Goal: Transaction & Acquisition: Purchase product/service

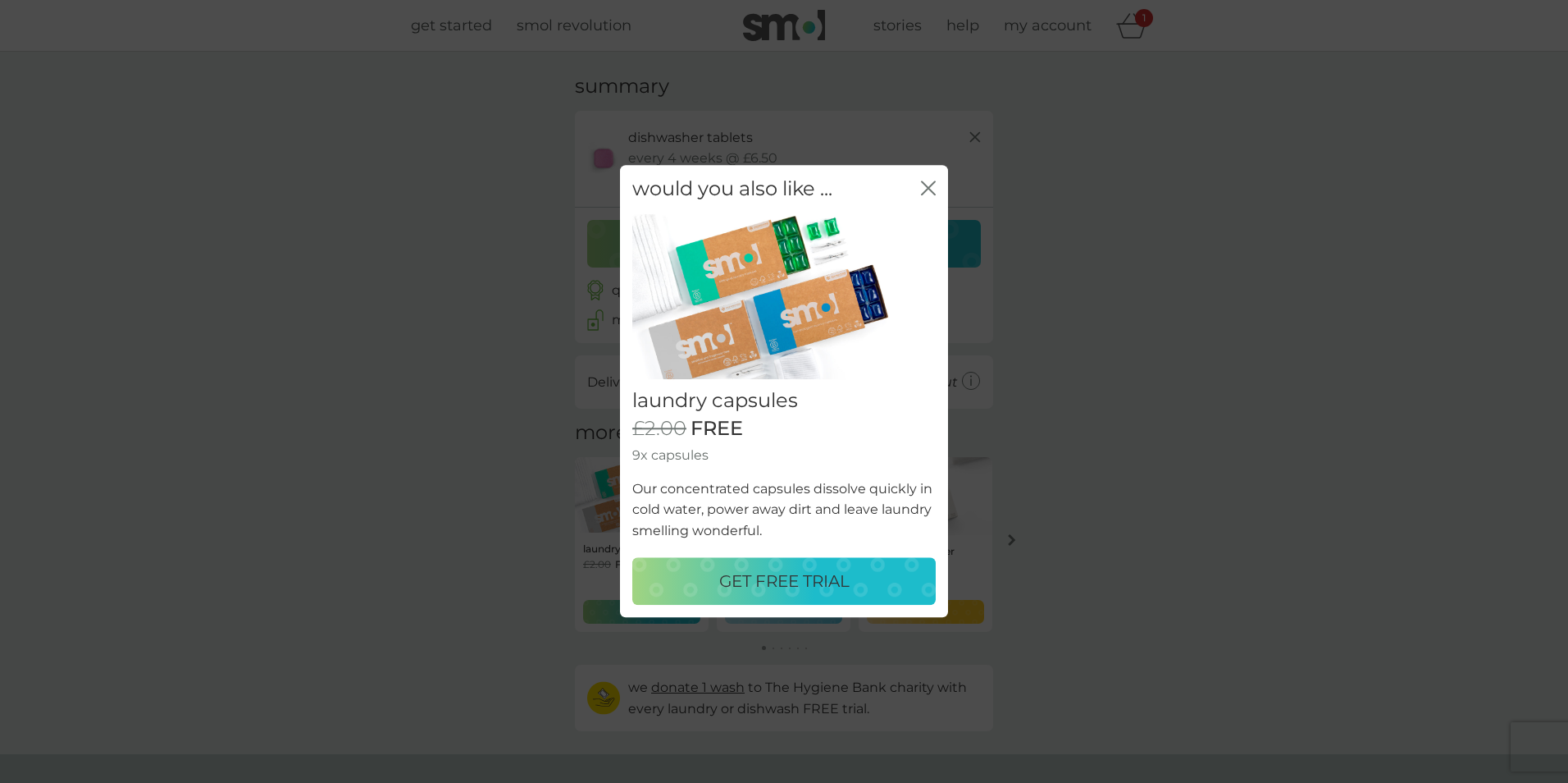
click at [781, 578] on p "GET FREE TRIAL" at bounding box center [784, 581] width 131 height 26
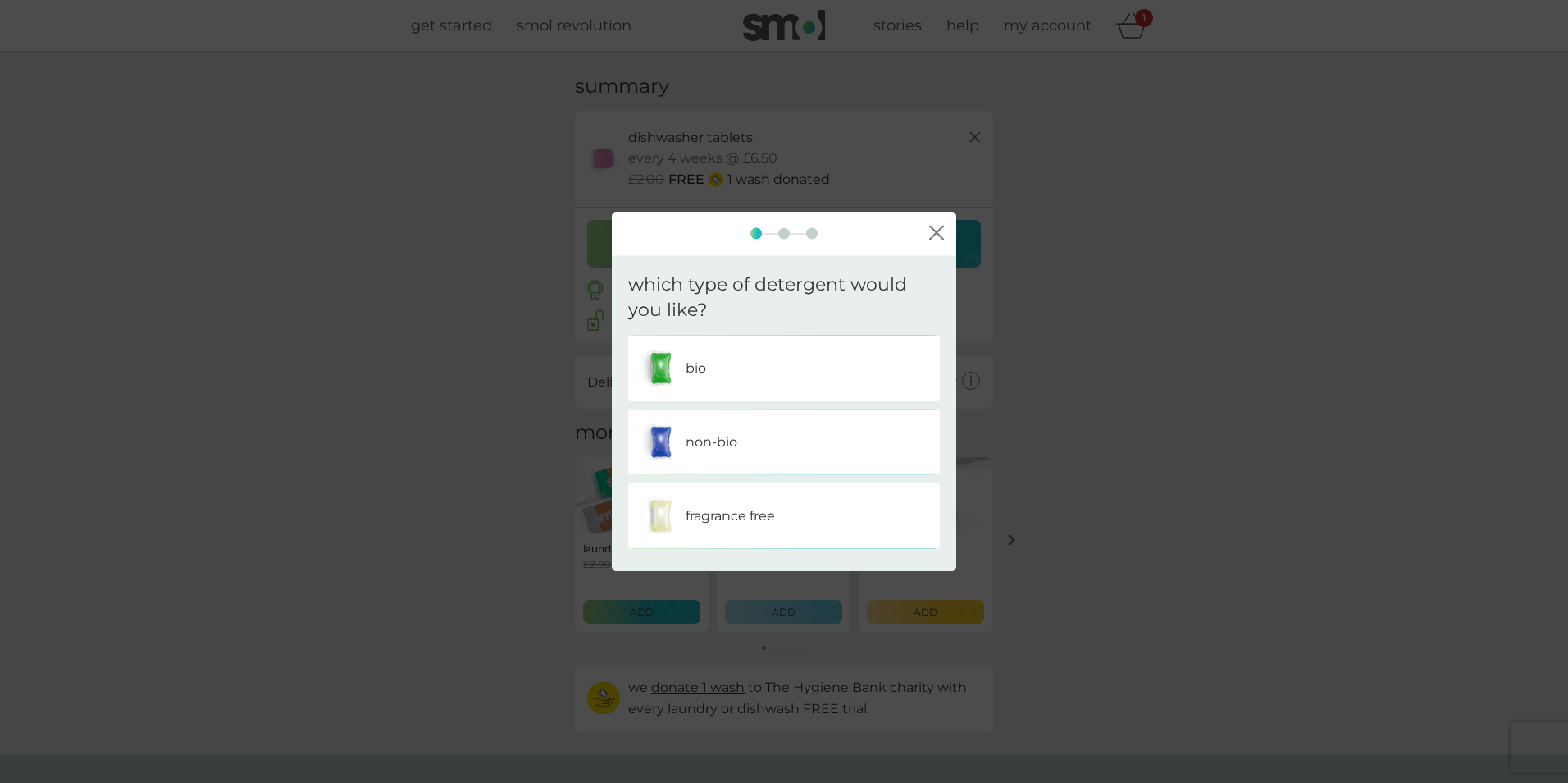
click at [723, 438] on p "non-bio" at bounding box center [712, 442] width 52 height 22
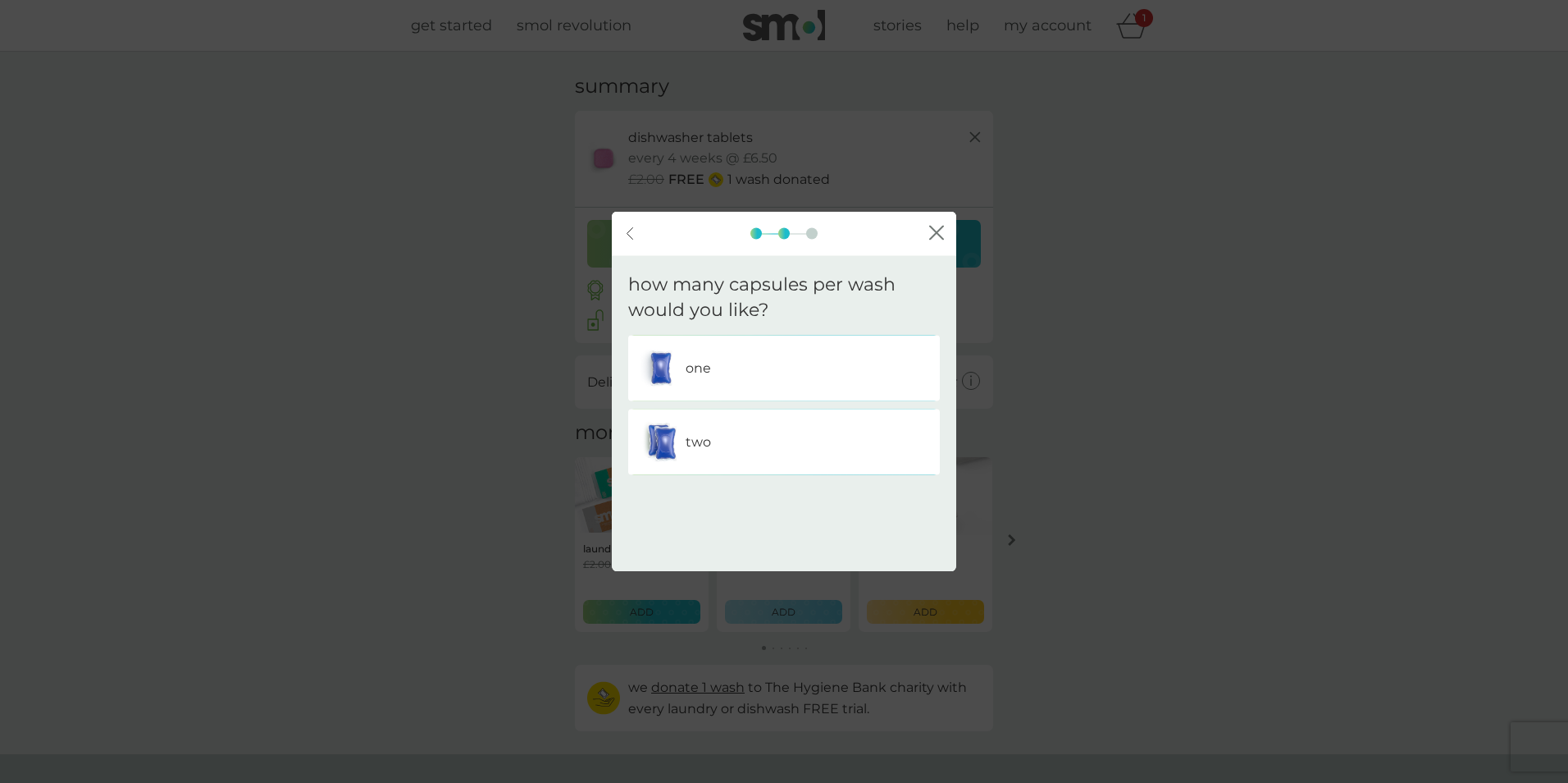
click at [680, 443] on img at bounding box center [661, 442] width 41 height 41
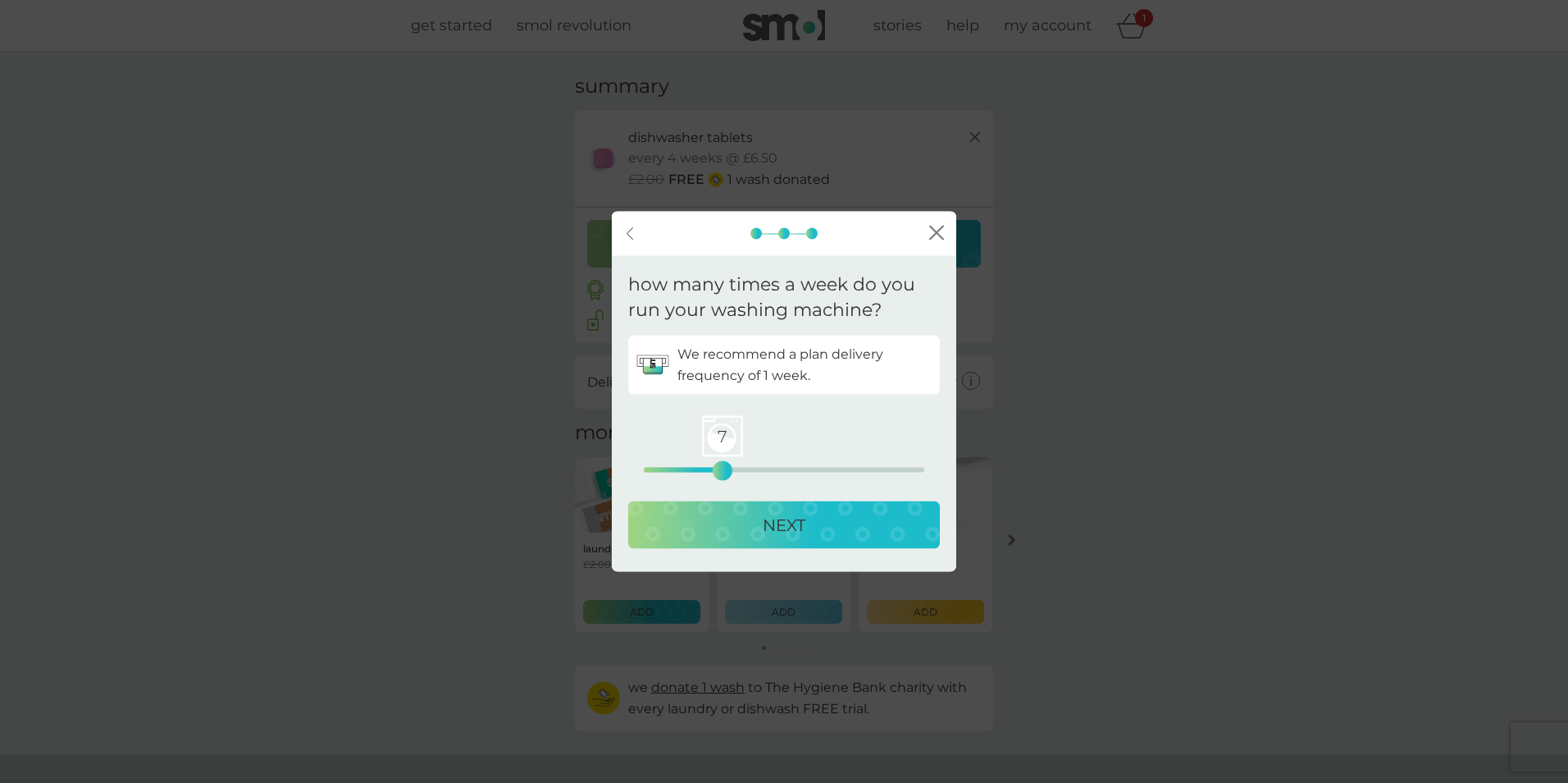
drag, startPoint x: 648, startPoint y: 471, endPoint x: 720, endPoint y: 469, distance: 72.0
click at [720, 469] on div "7" at bounding box center [722, 469] width 6 height 6
click at [763, 519] on p "NEXT" at bounding box center [784, 524] width 43 height 26
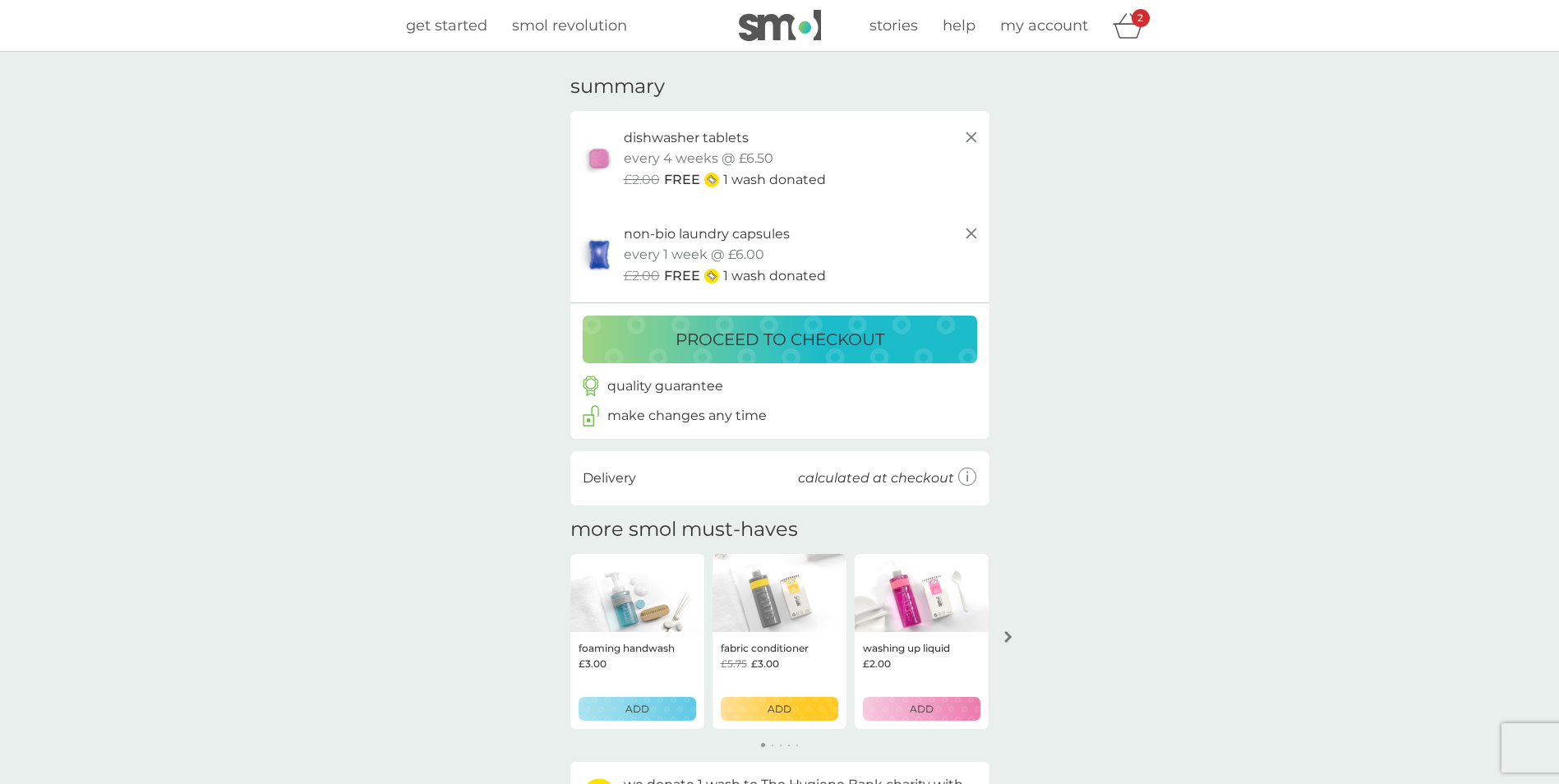
click at [775, 340] on p "proceed to checkout" at bounding box center [780, 339] width 209 height 26
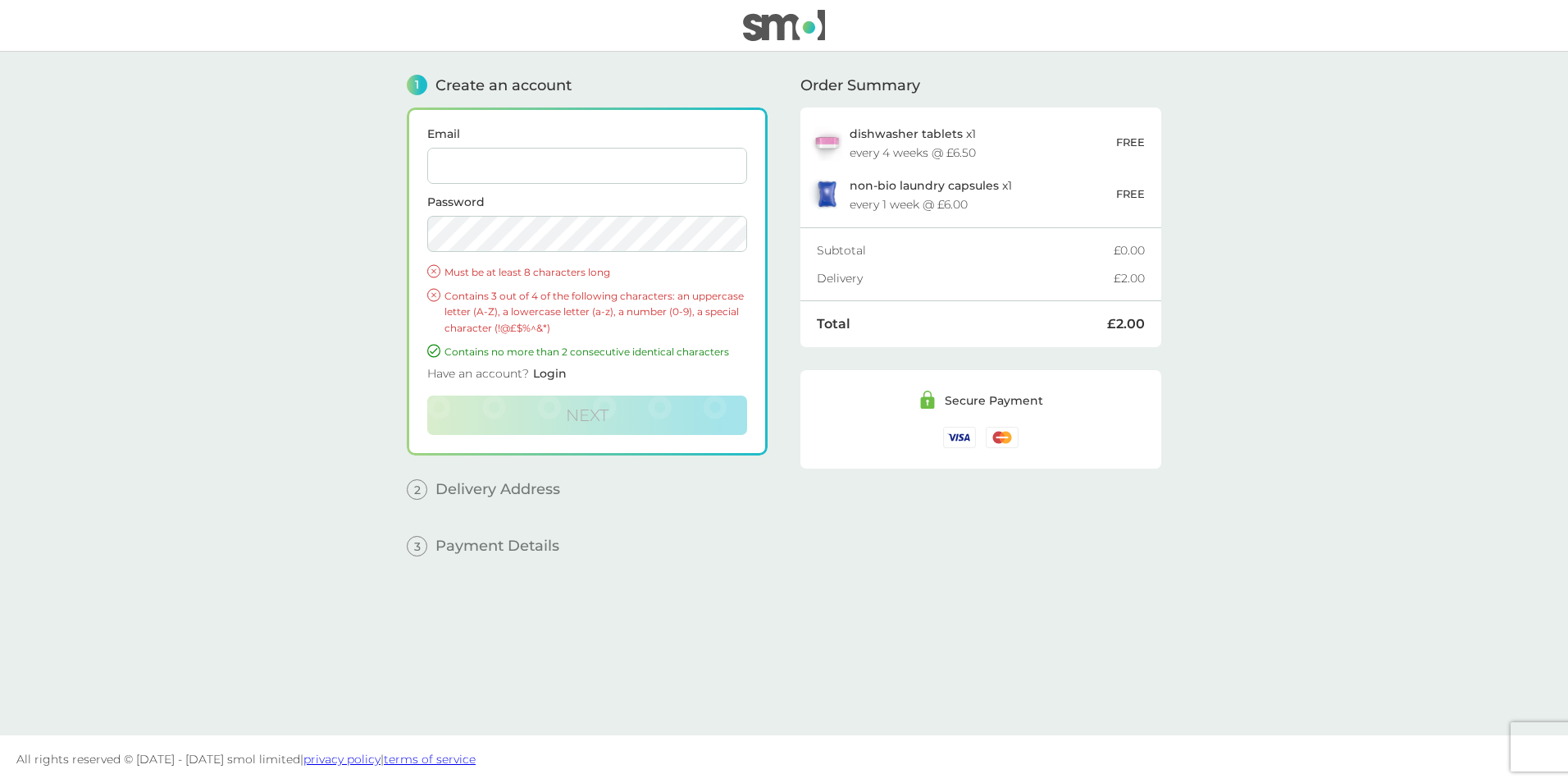
click at [549, 159] on input "Email" at bounding box center [587, 166] width 320 height 36
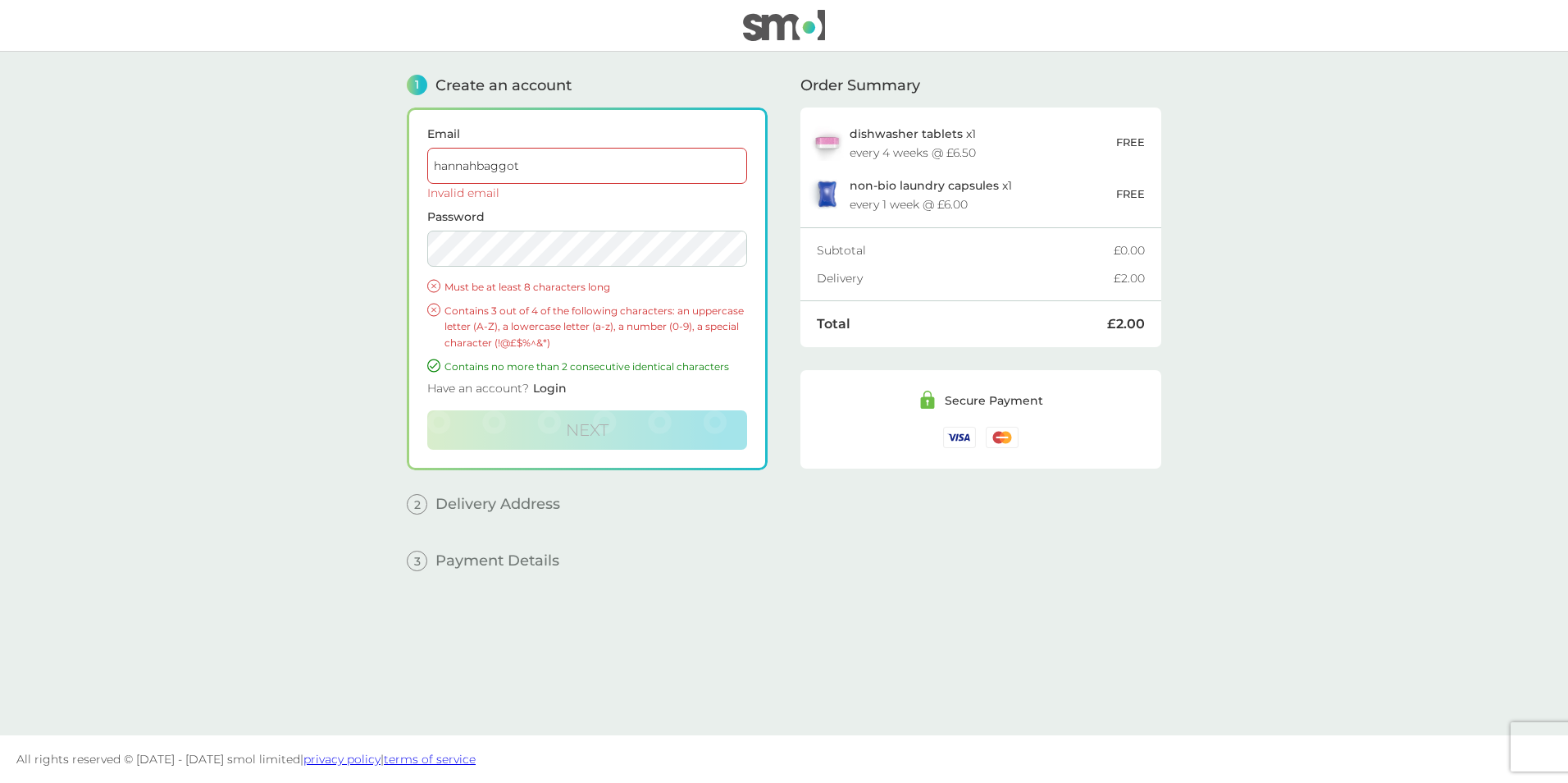
type input "[EMAIL_ADDRESS][DOMAIN_NAME]"
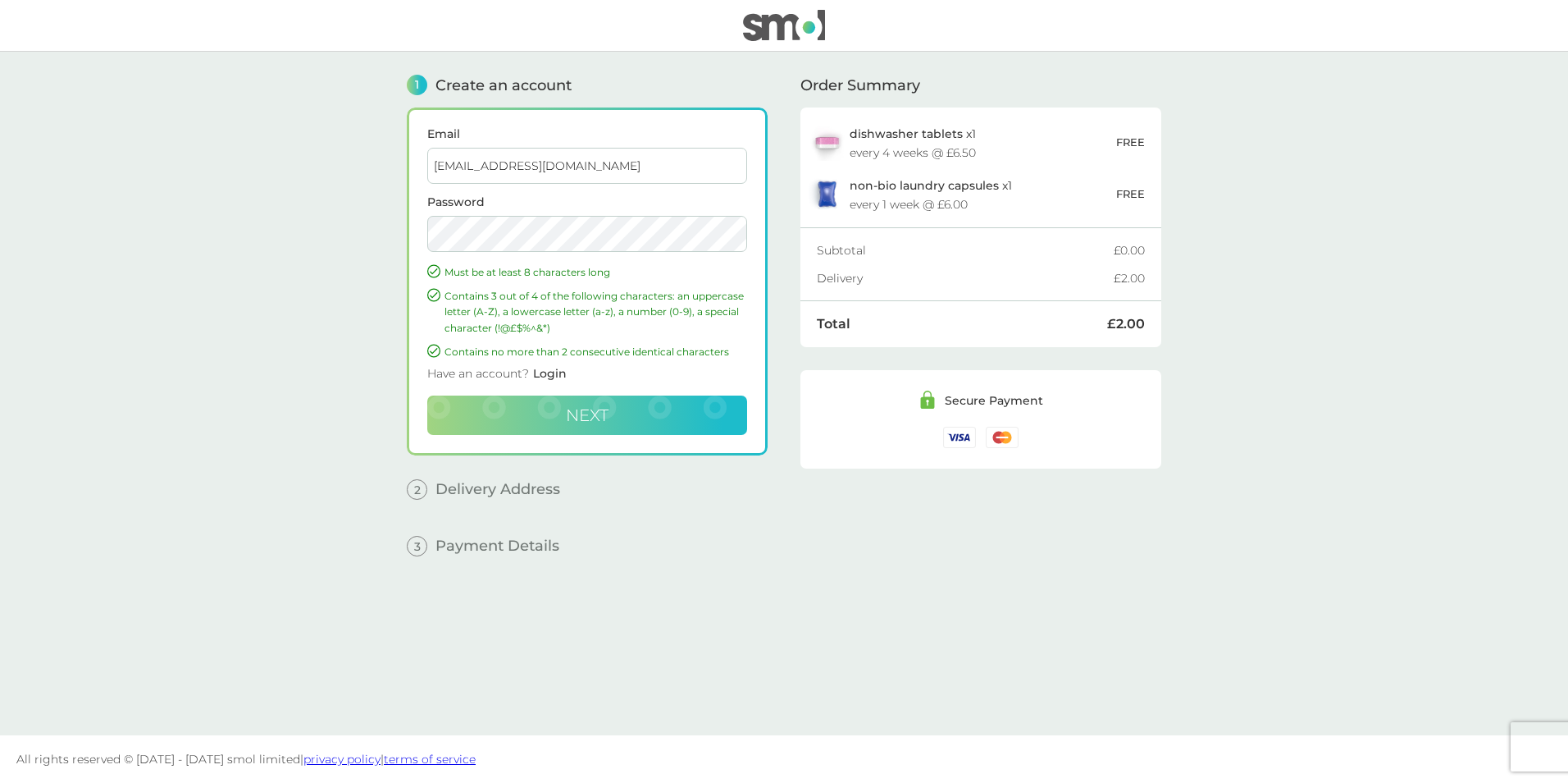
click at [603, 408] on span "Next" at bounding box center [587, 415] width 43 height 20
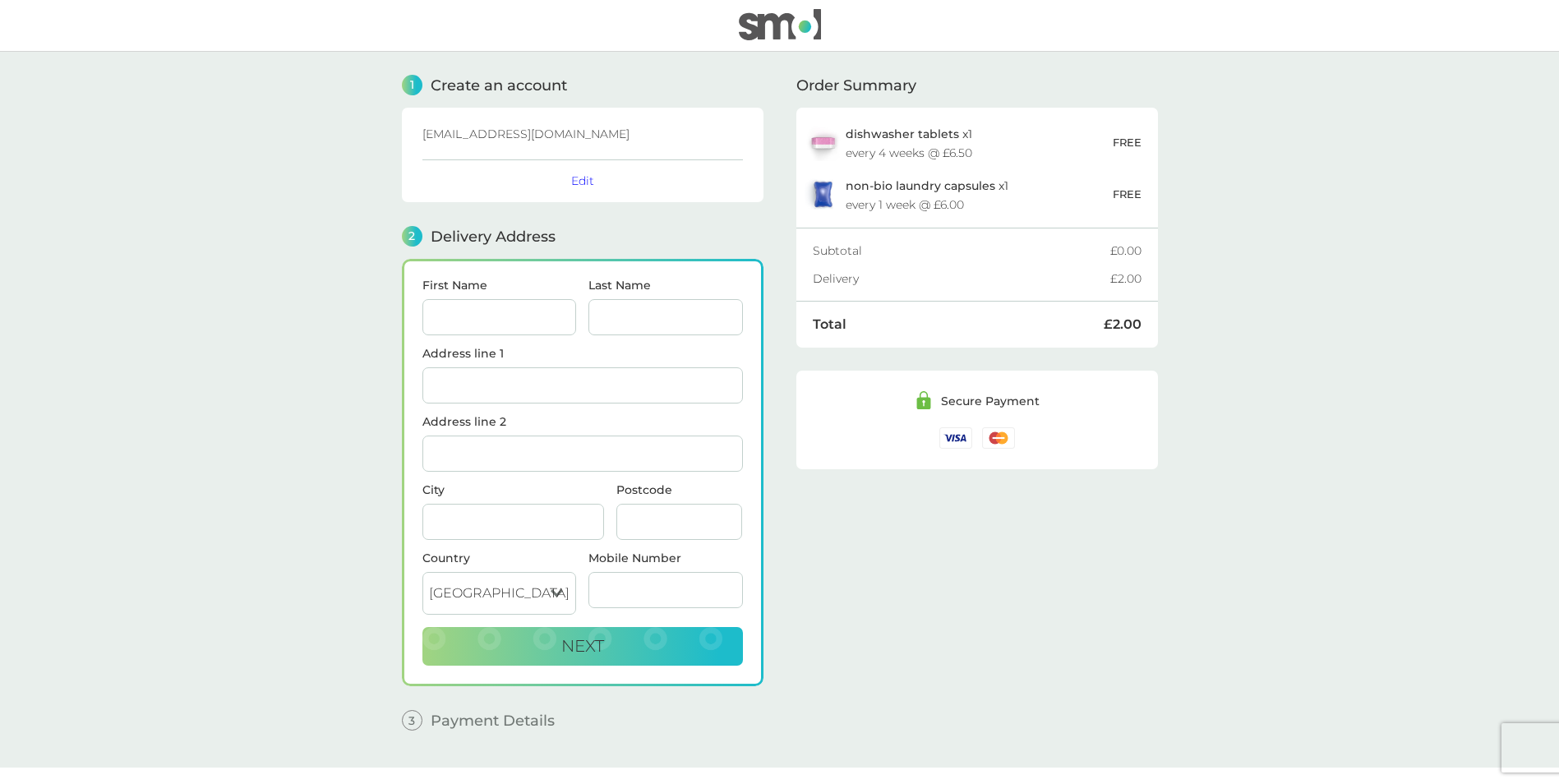
scroll to position [31, 0]
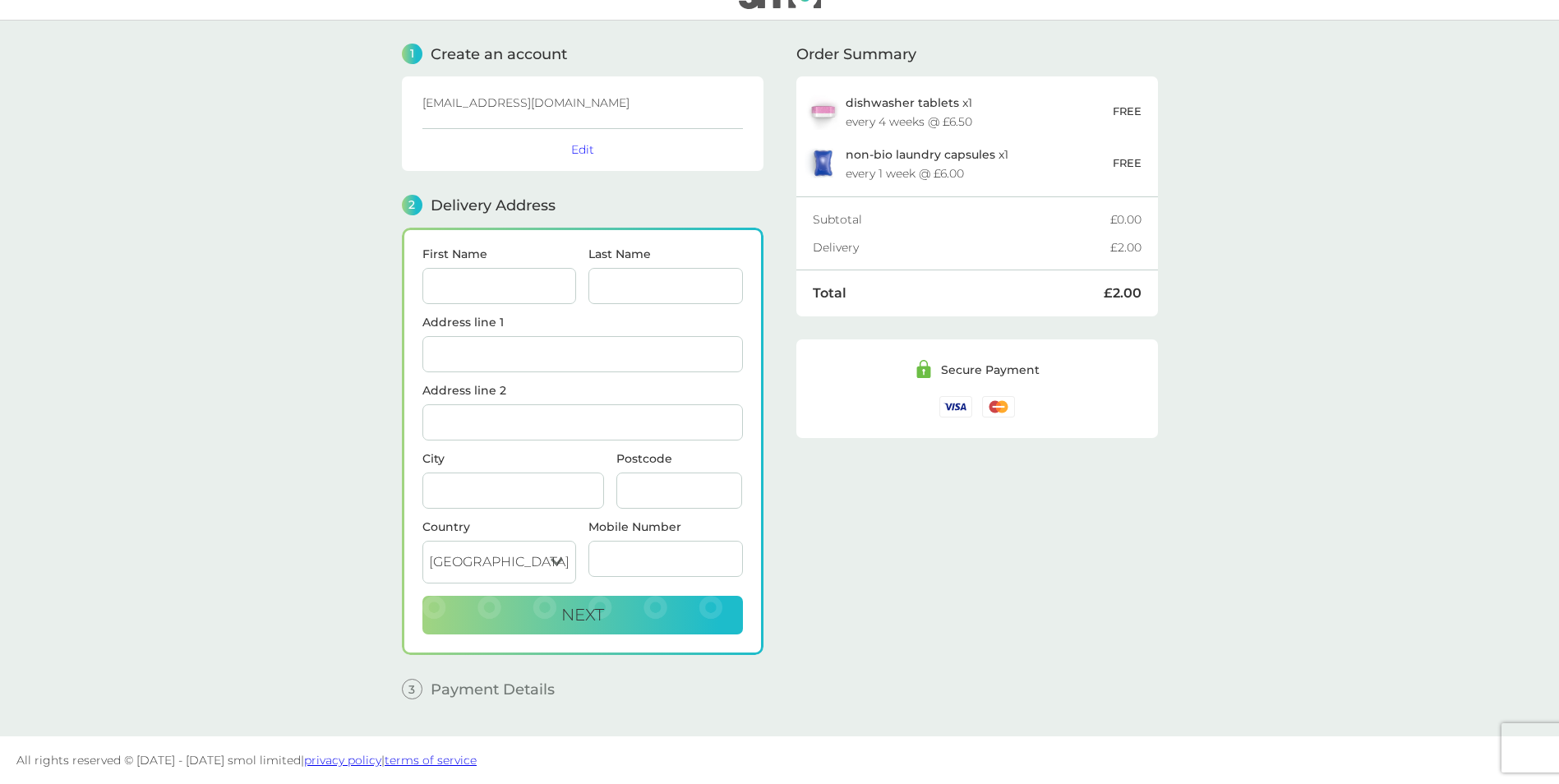
click at [497, 286] on input "First Name" at bounding box center [500, 286] width 154 height 36
type input "[PERSON_NAME]"
click at [630, 277] on input "Last Name" at bounding box center [666, 286] width 154 height 36
type input "Baggot"
type input "Please choose..."
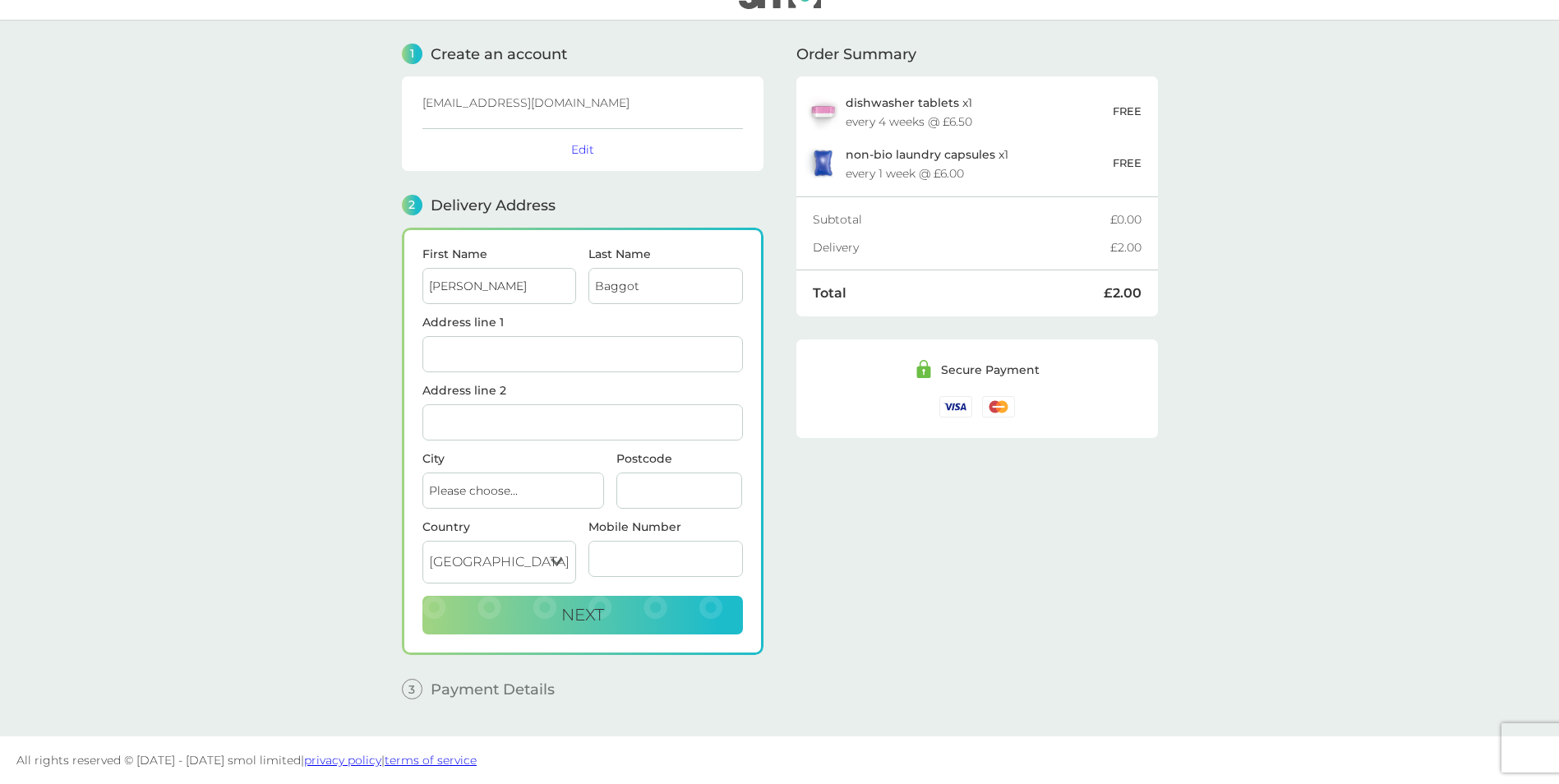
click at [576, 361] on input "Address line 1" at bounding box center [582, 354] width 320 height 36
type input "[STREET_ADDRESS][DEMOGRAPHIC_DATA]"
type input "[GEOGRAPHIC_DATA]"
type input "Po20 7RJ"
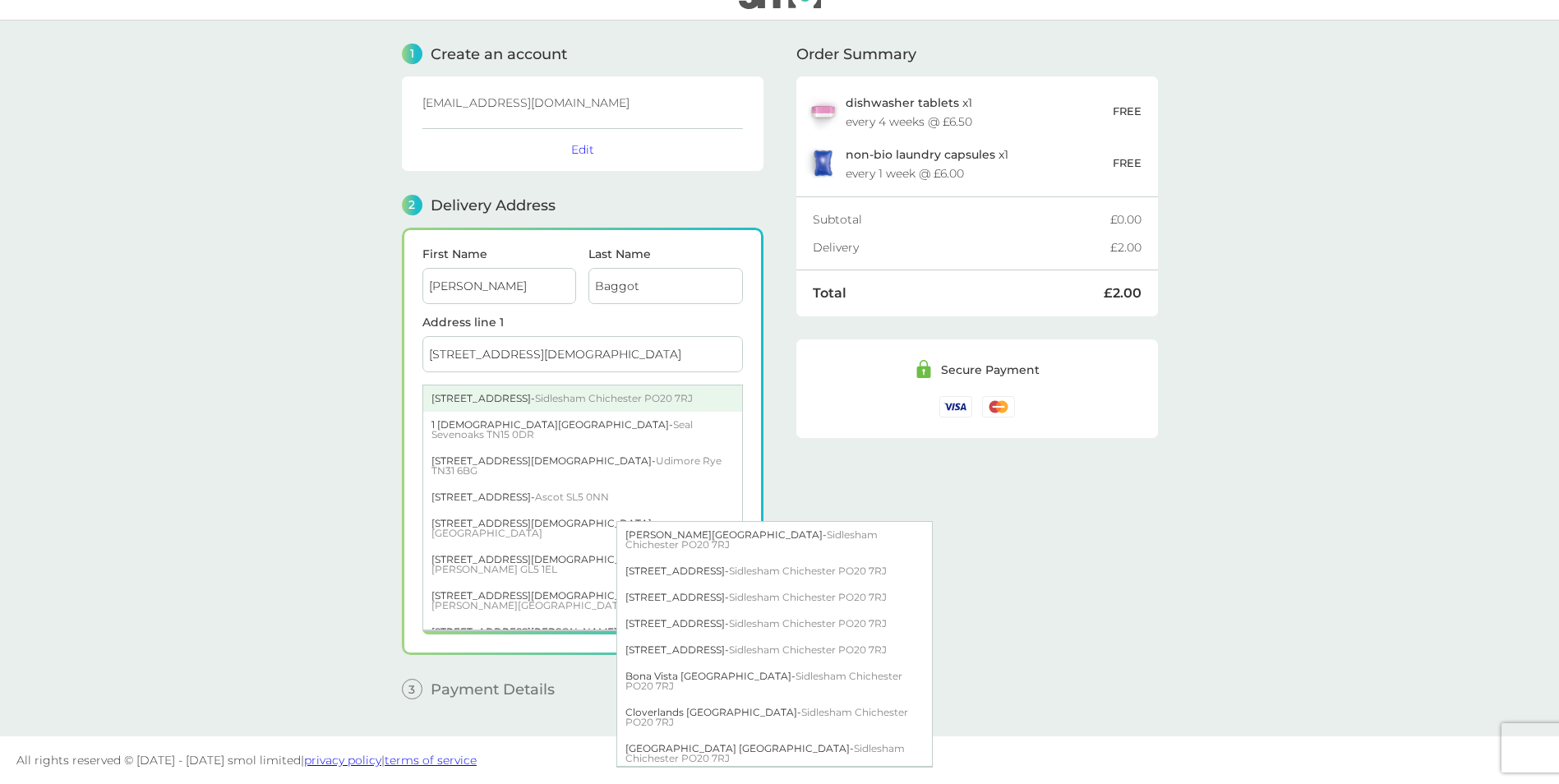
click at [566, 403] on div "[STREET_ADDRESS]" at bounding box center [582, 397] width 319 height 26
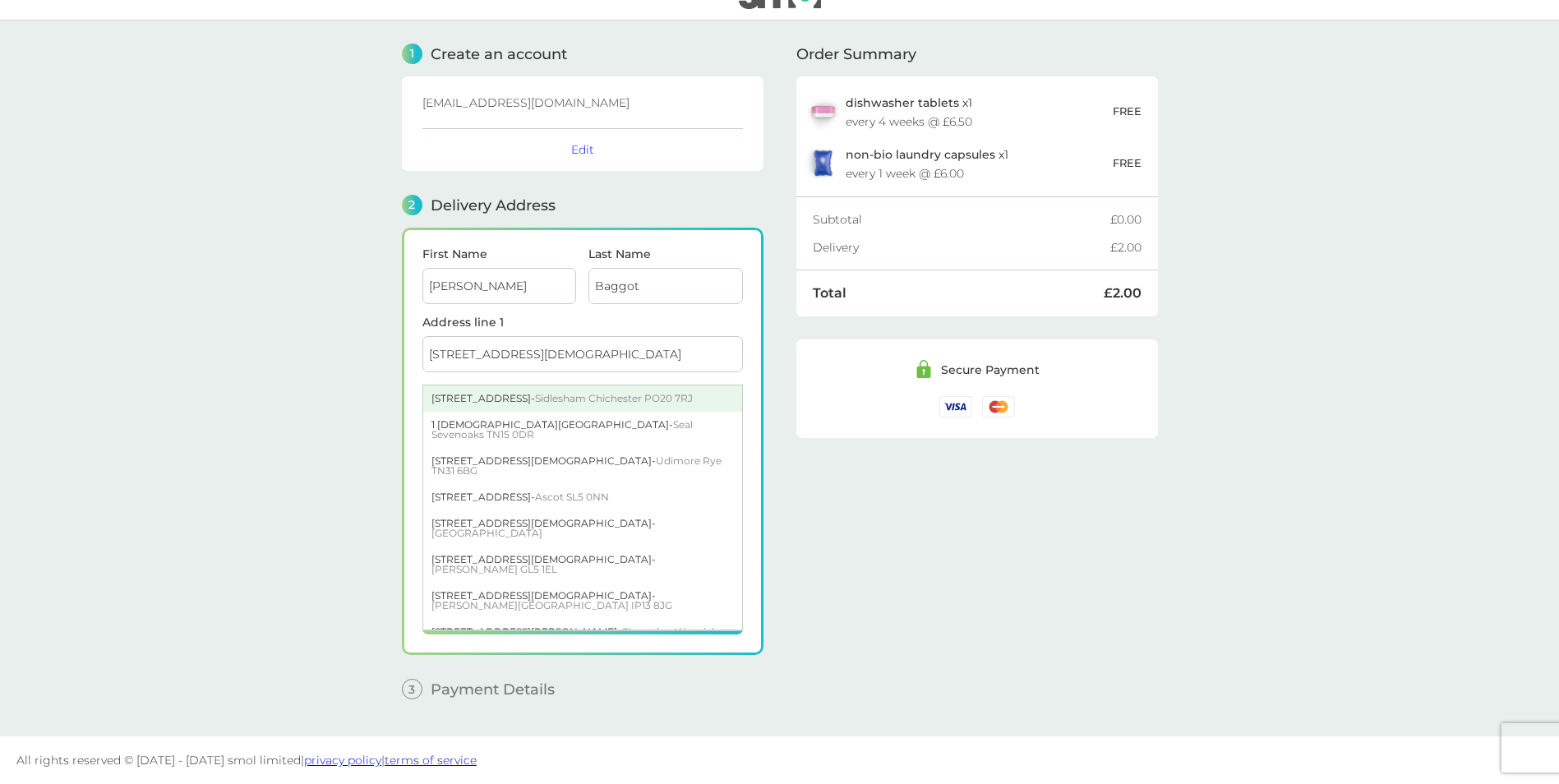
type input "[STREET_ADDRESS]"
type input "Sidlesham"
type input "Chichester"
type input "PO20 7RJ"
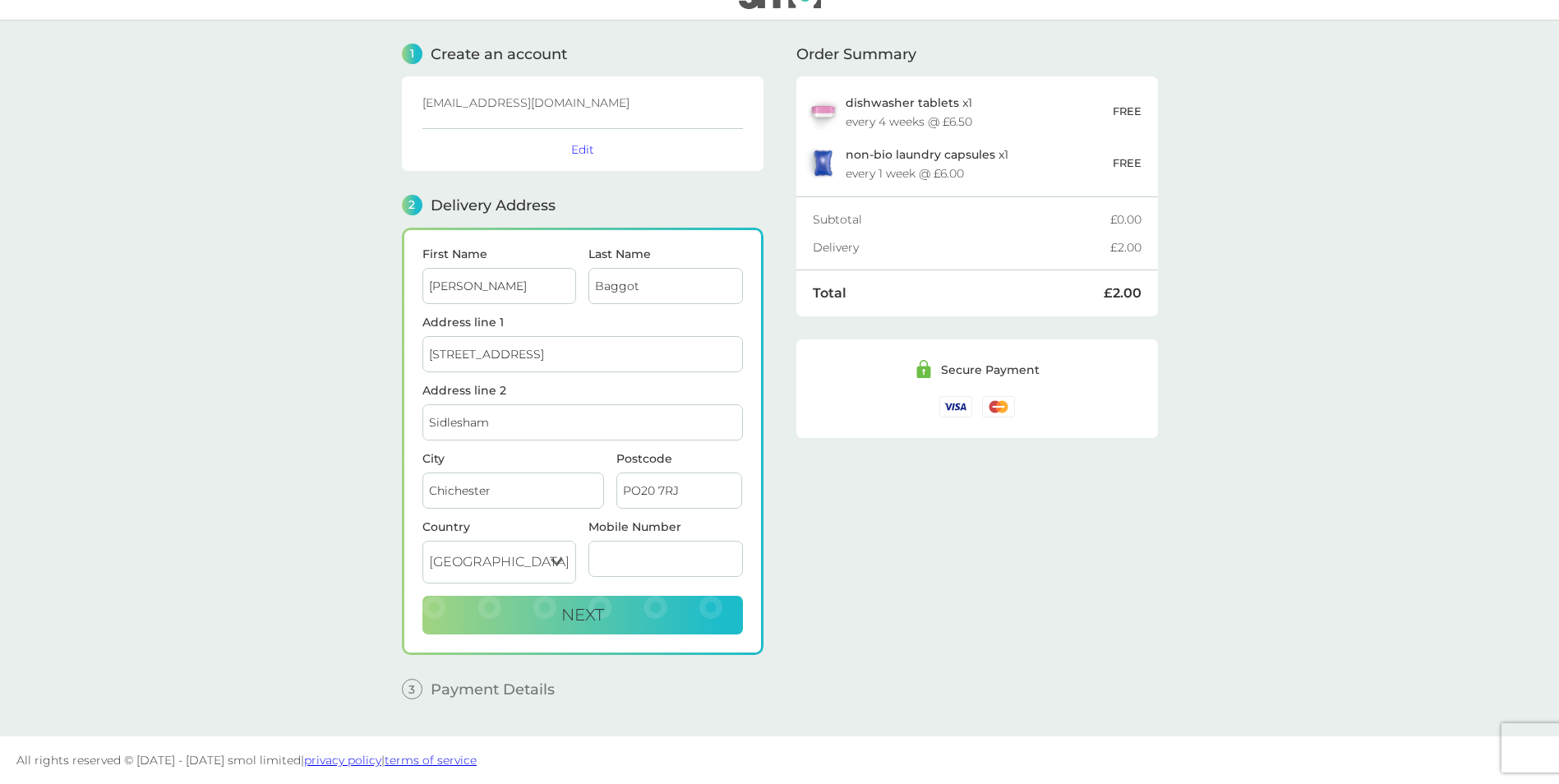
click at [640, 553] on input "Mobile Number" at bounding box center [666, 559] width 154 height 36
type input "07814347168"
click at [595, 614] on span "Next" at bounding box center [582, 614] width 43 height 20
checkbox input "true"
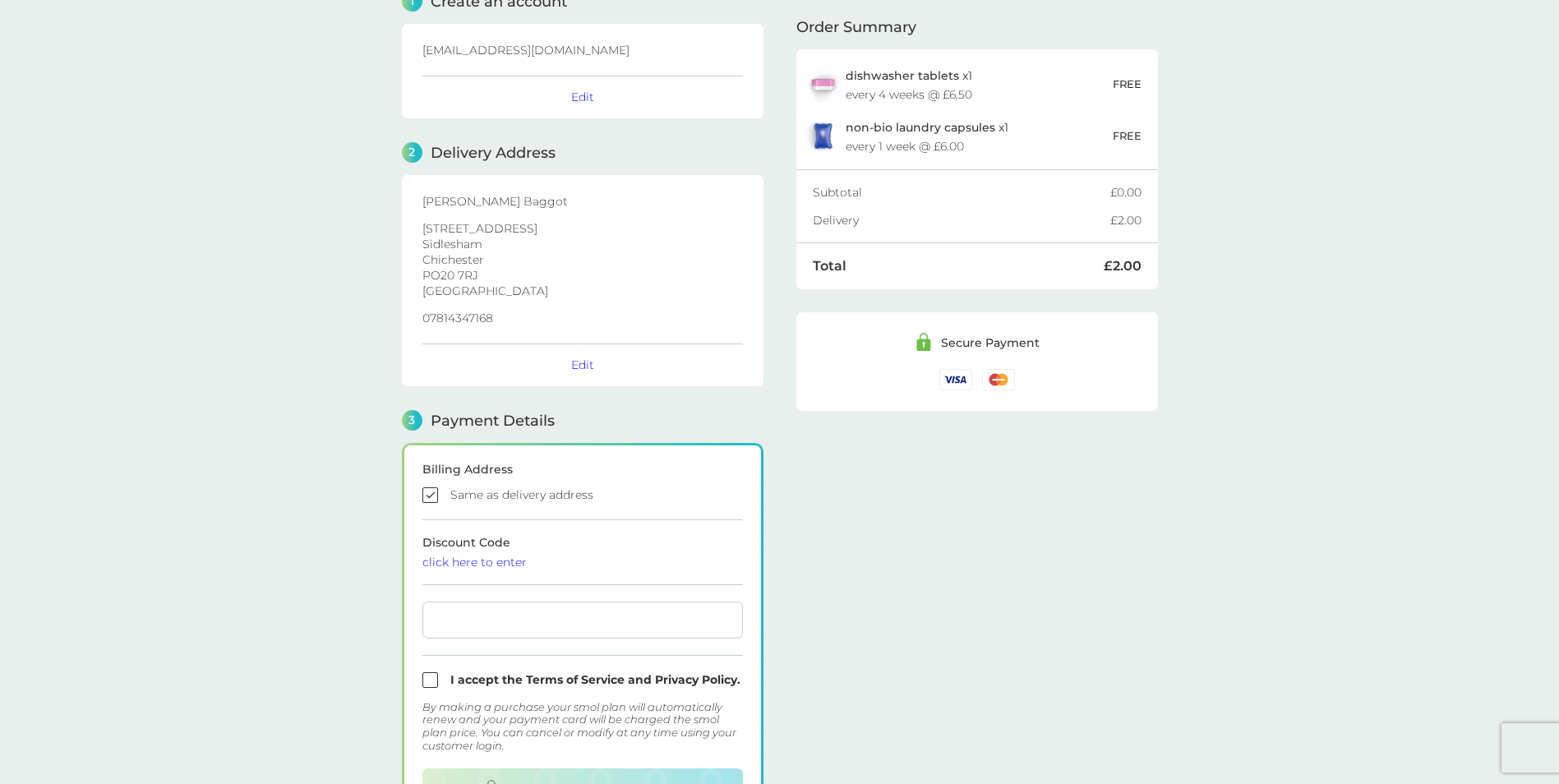
scroll to position [164, 0]
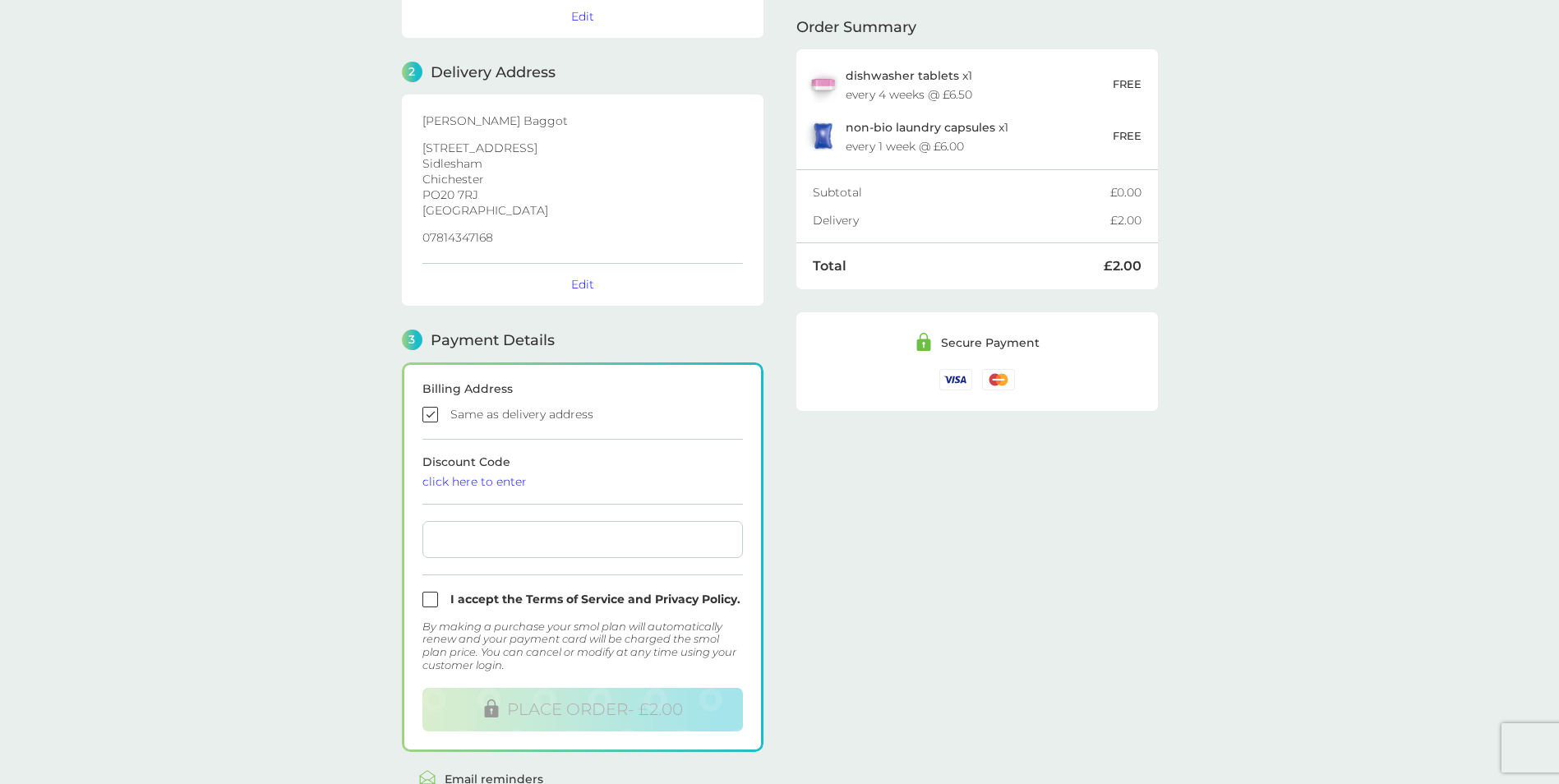
click at [498, 480] on div "click here to enter" at bounding box center [582, 481] width 320 height 12
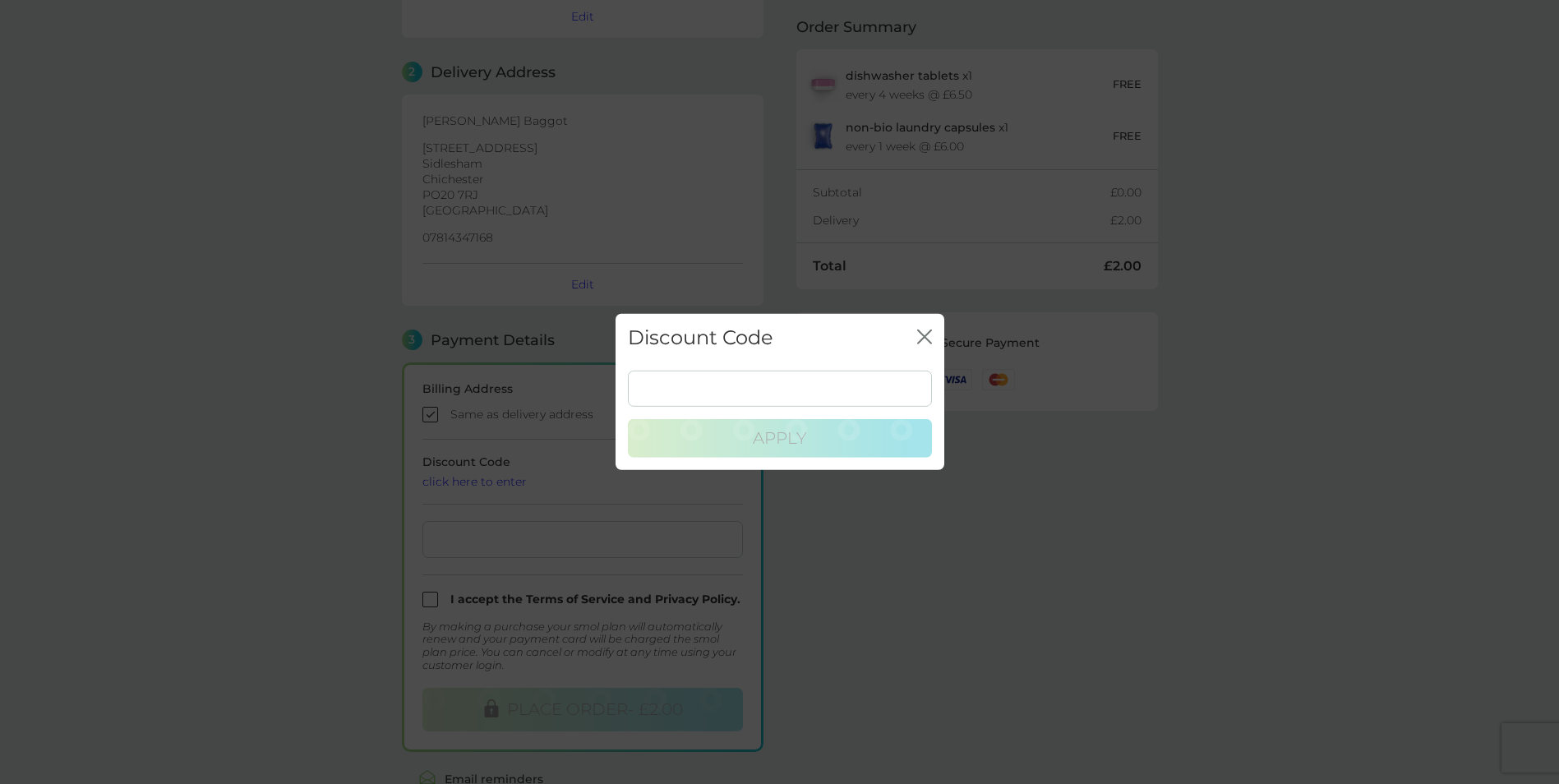
click at [922, 336] on icon "close" at bounding box center [924, 336] width 14 height 14
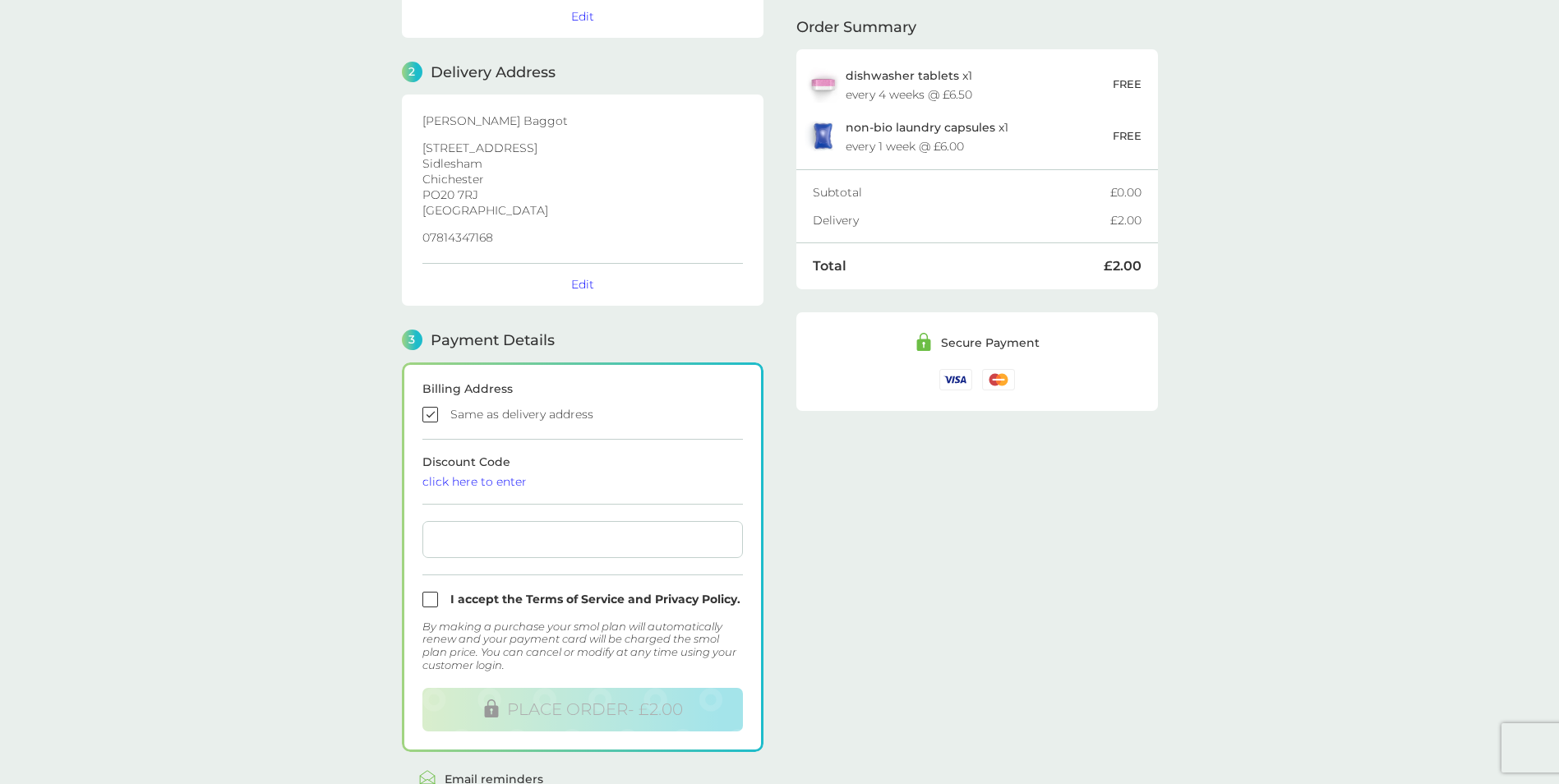
click at [438, 596] on input "checkbox" at bounding box center [582, 598] width 320 height 15
checkbox input "true"
click at [603, 708] on span "PLACE ORDER - £2.00" at bounding box center [595, 709] width 176 height 20
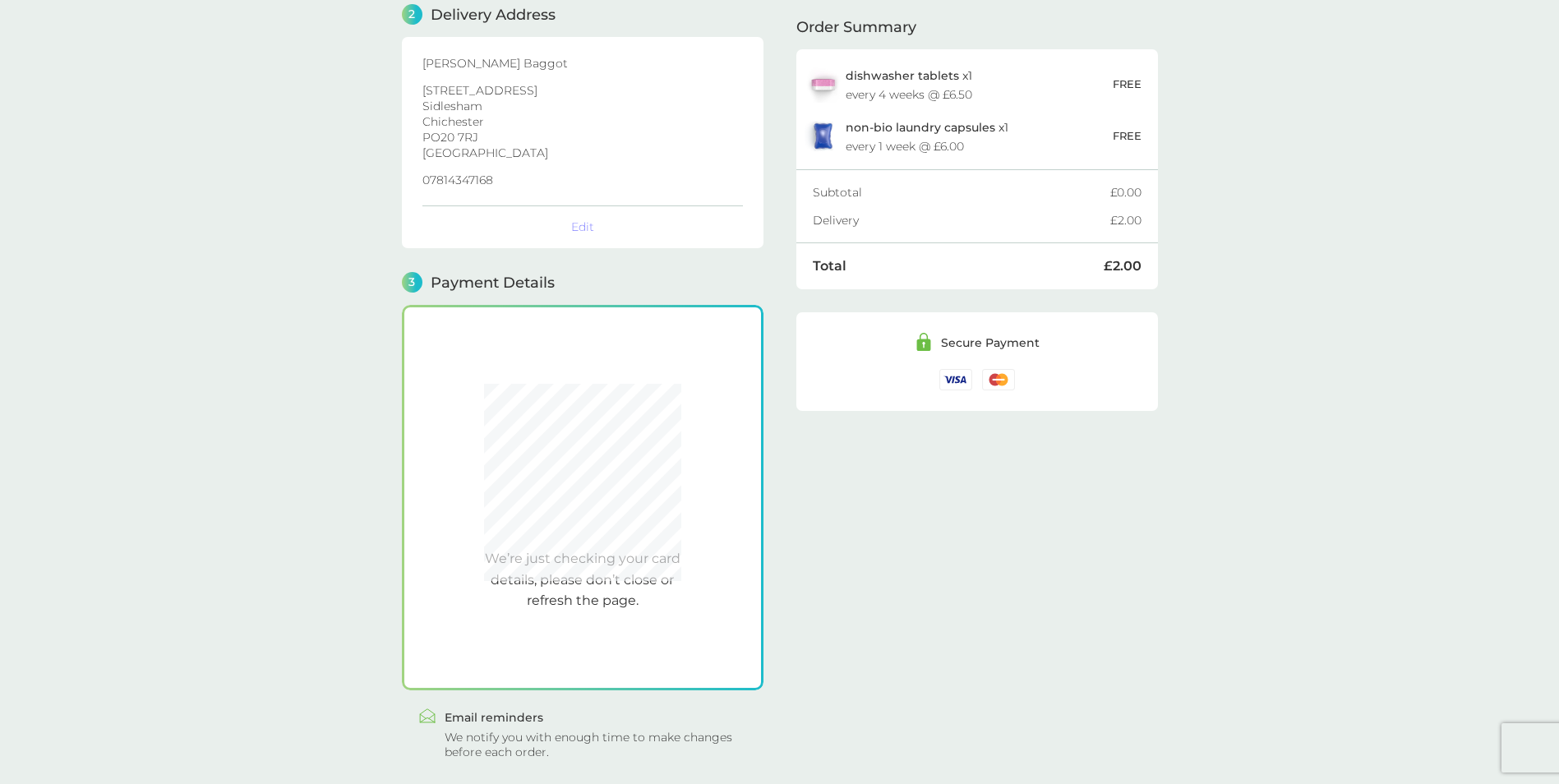
scroll to position [269, 0]
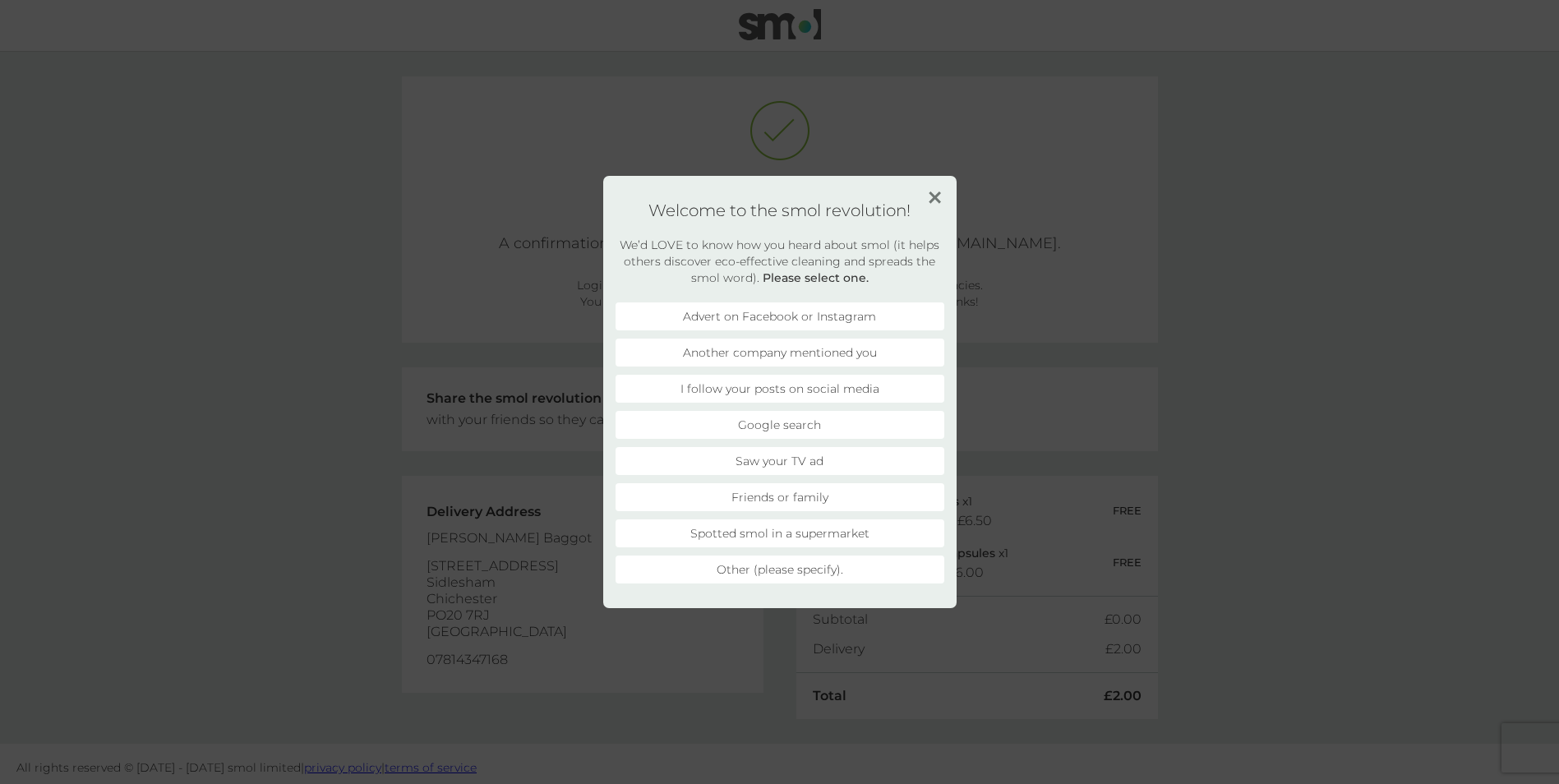
drag, startPoint x: 936, startPoint y: 194, endPoint x: 915, endPoint y: 241, distance: 51.5
click at [936, 194] on img at bounding box center [935, 197] width 13 height 13
